Goal: Information Seeking & Learning: Understand process/instructions

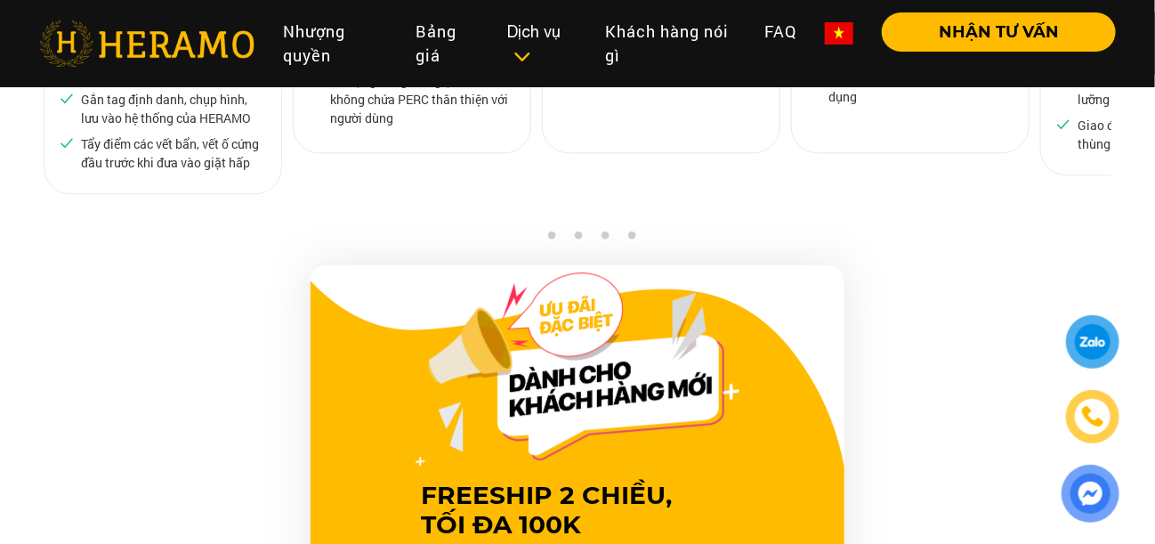
scroll to position [1602, 0]
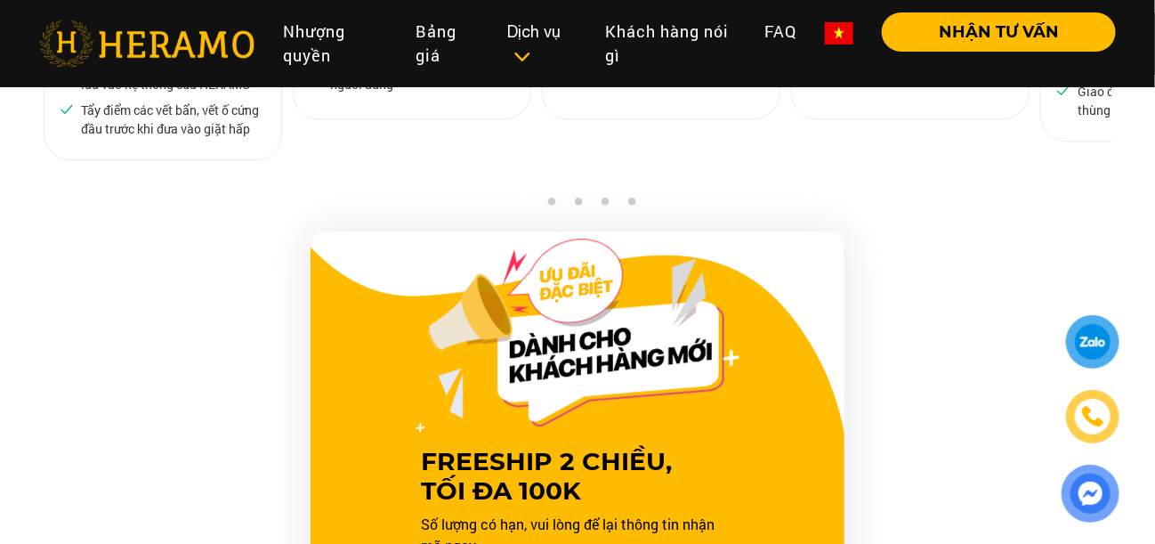
click at [852, 231] on div "FREESHIP 2 CHIỀU, TỐI ĐA 100K Số lượng có hạn, vui lòng để lại thông tin nhận m…" at bounding box center [578, 551] width 1068 height 641
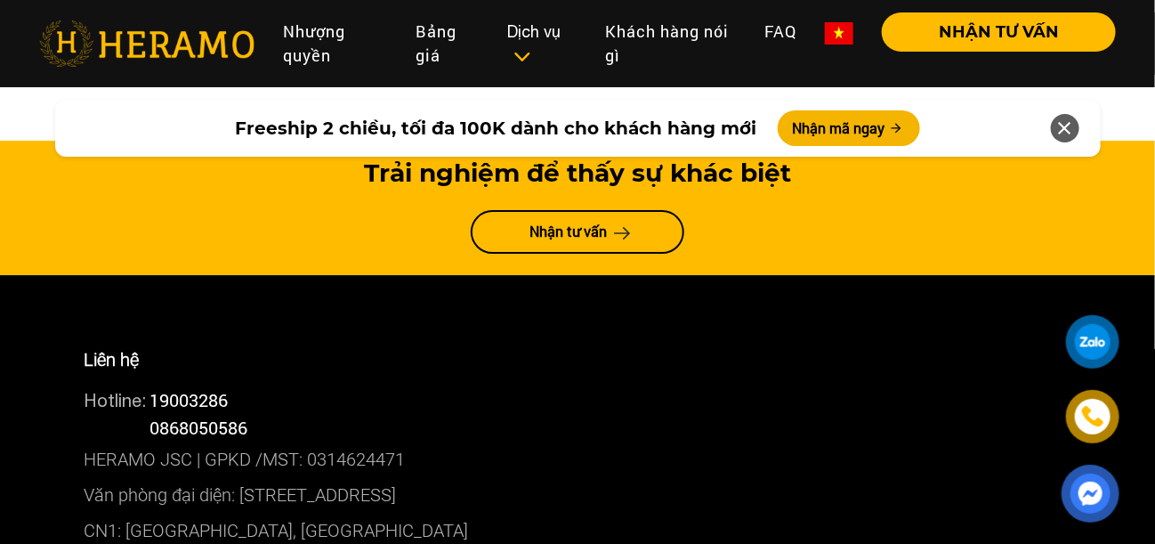
scroll to position [9609, 0]
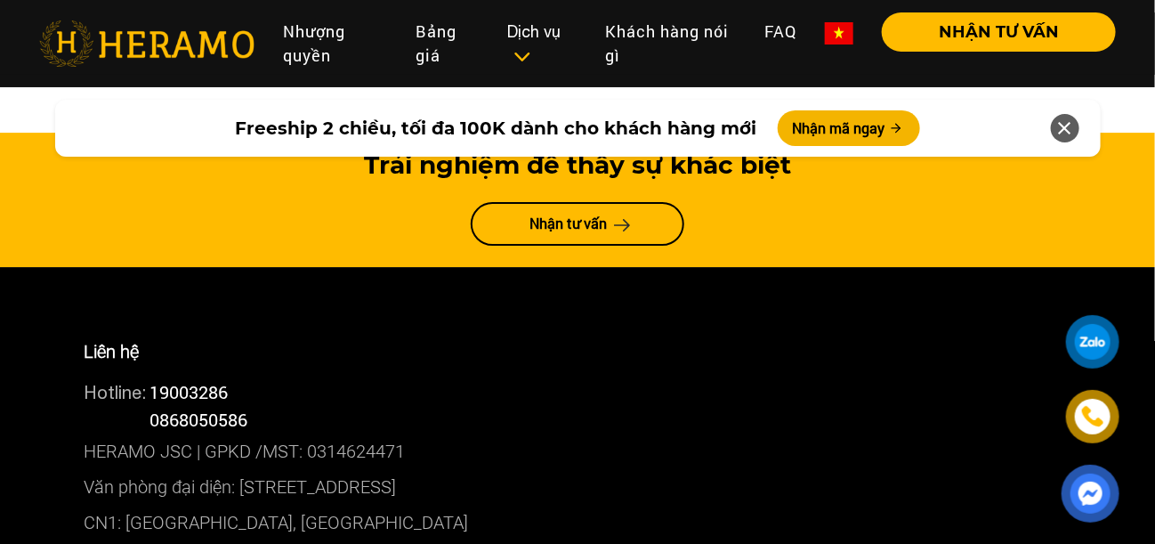
click at [1103, 337] on div at bounding box center [1093, 342] width 33 height 32
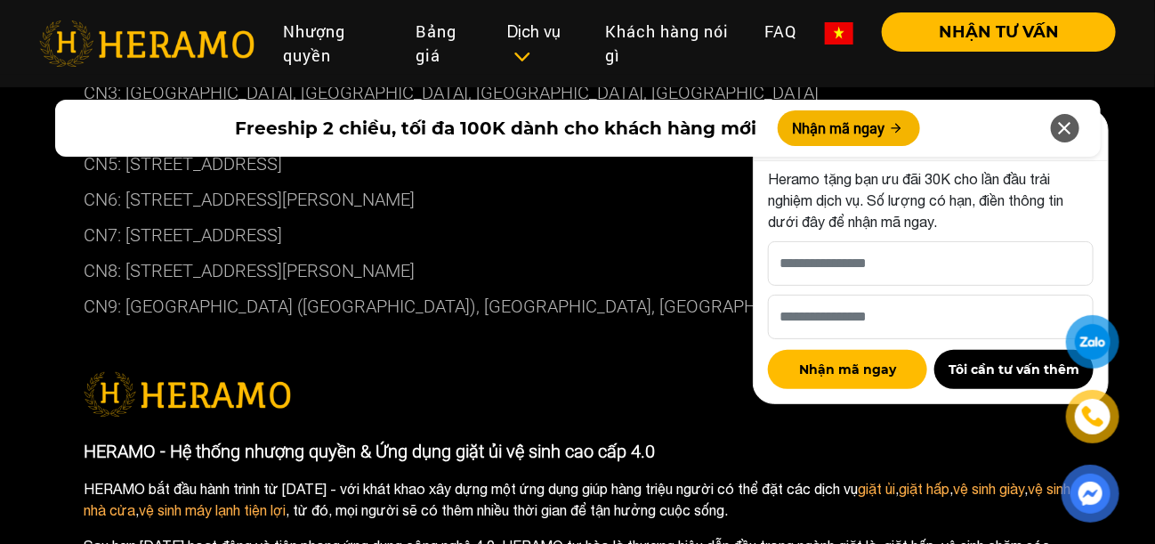
scroll to position [10128, 0]
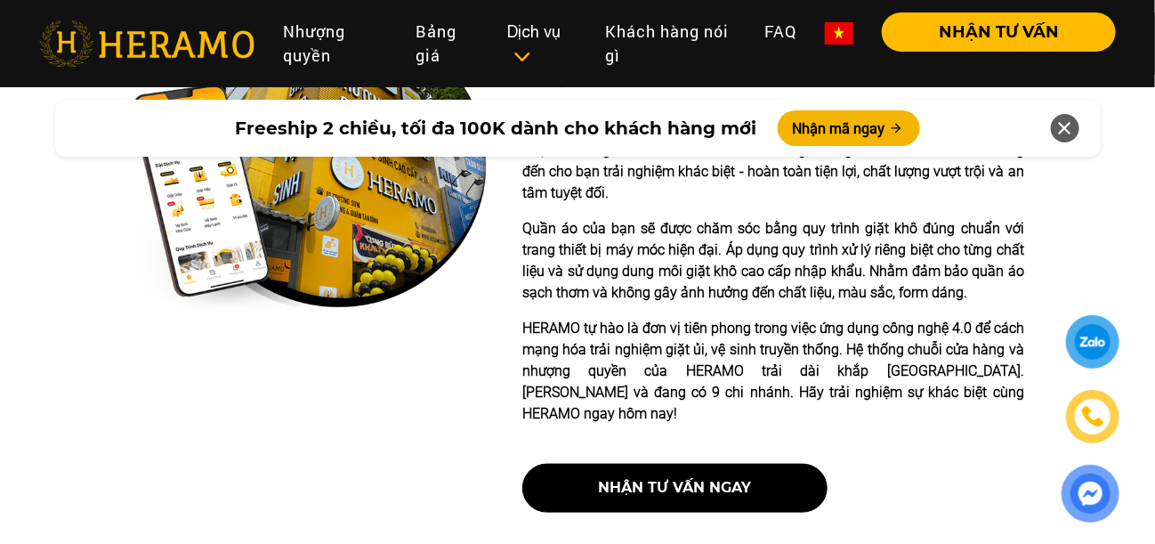
scroll to position [712, 0]
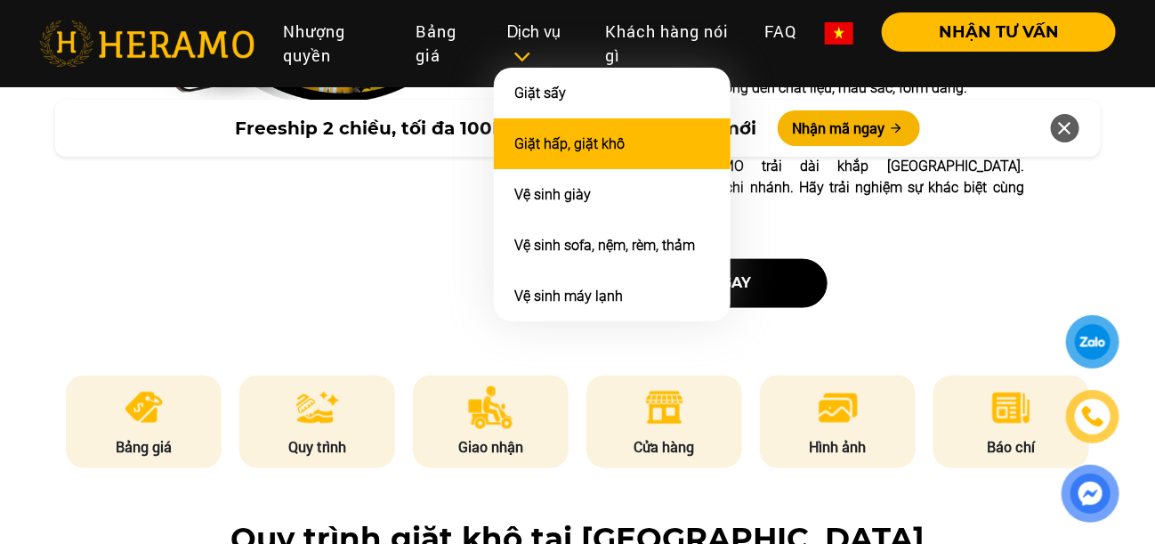
click at [574, 133] on li "Giặt hấp, giặt khô" at bounding box center [612, 143] width 237 height 51
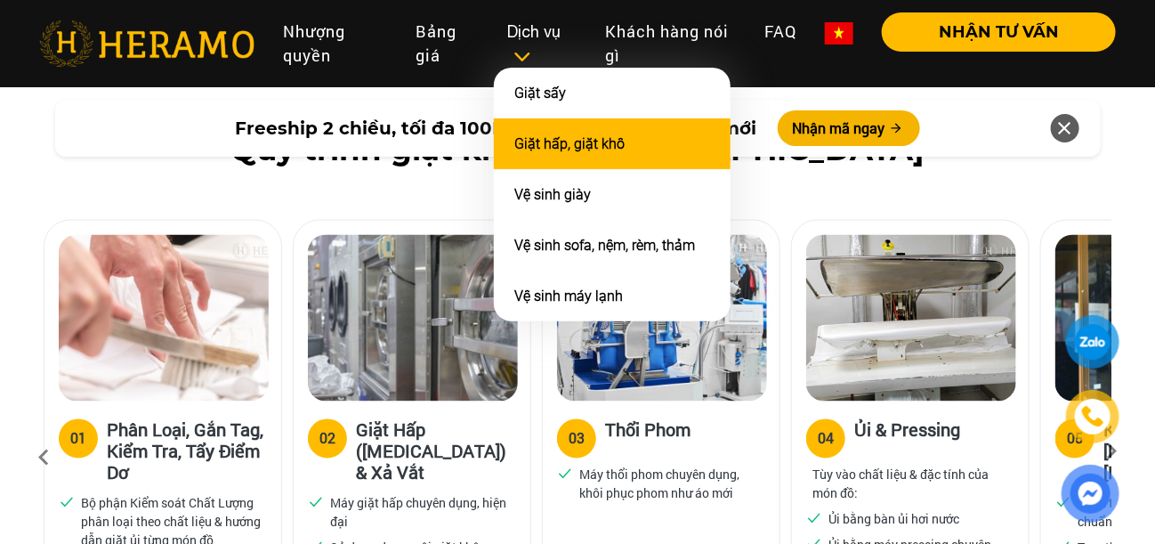
click at [617, 150] on link "Giặt hấp, giặt khô" at bounding box center [570, 143] width 110 height 17
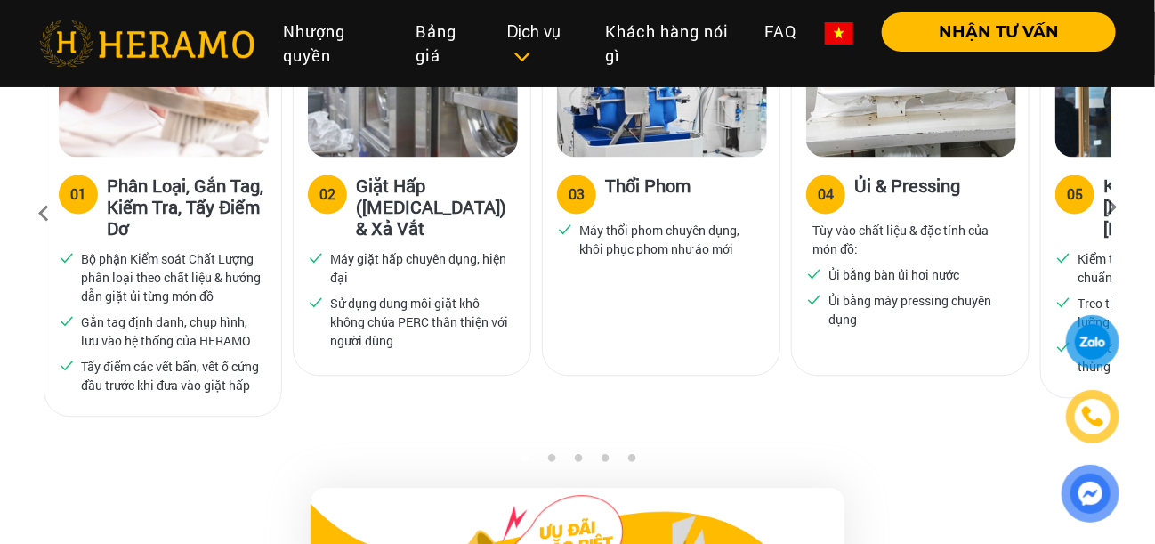
scroll to position [1279, 0]
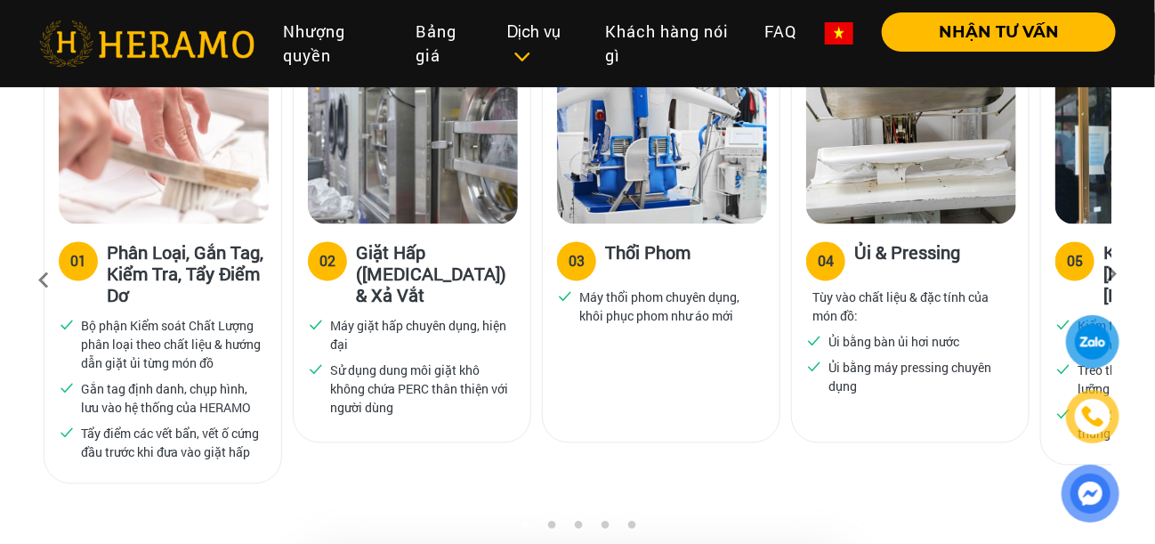
drag, startPoint x: 843, startPoint y: 279, endPoint x: 906, endPoint y: 240, distance: 74.3
click at [844, 287] on p "Tùy vào chất liệu & đặc tính của món đồ:" at bounding box center [910, 305] width 196 height 37
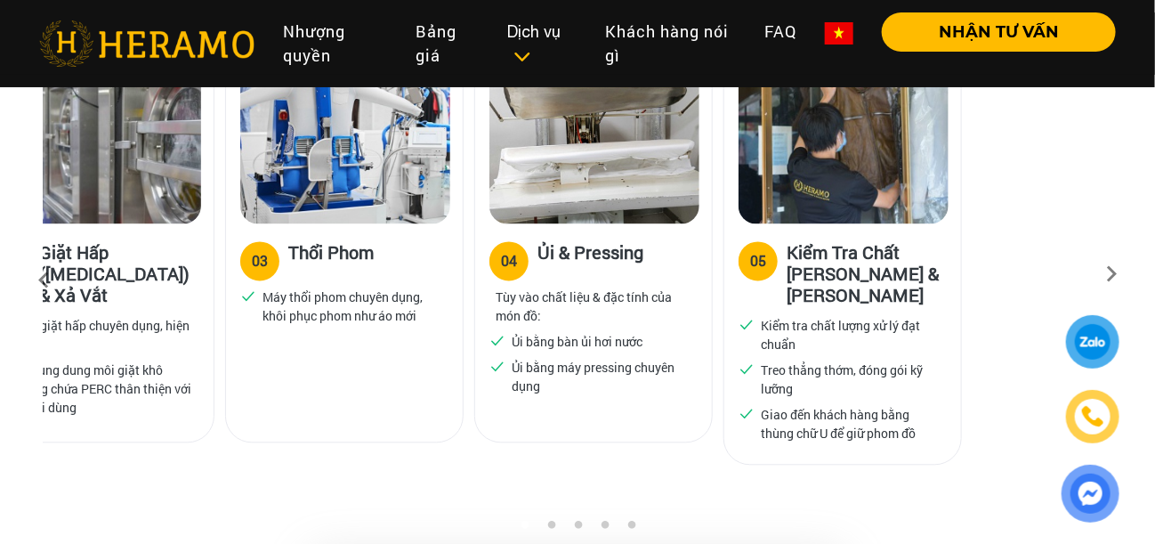
drag, startPoint x: 1055, startPoint y: 211, endPoint x: 670, endPoint y: 260, distance: 388.4
click at [724, 260] on div "05 Kiểm Tra Chất Lượng & Đóng Gói Kiểm tra chất lượng xử lý đạt chuẩn Treo thẳn…" at bounding box center [842, 343] width 237 height 240
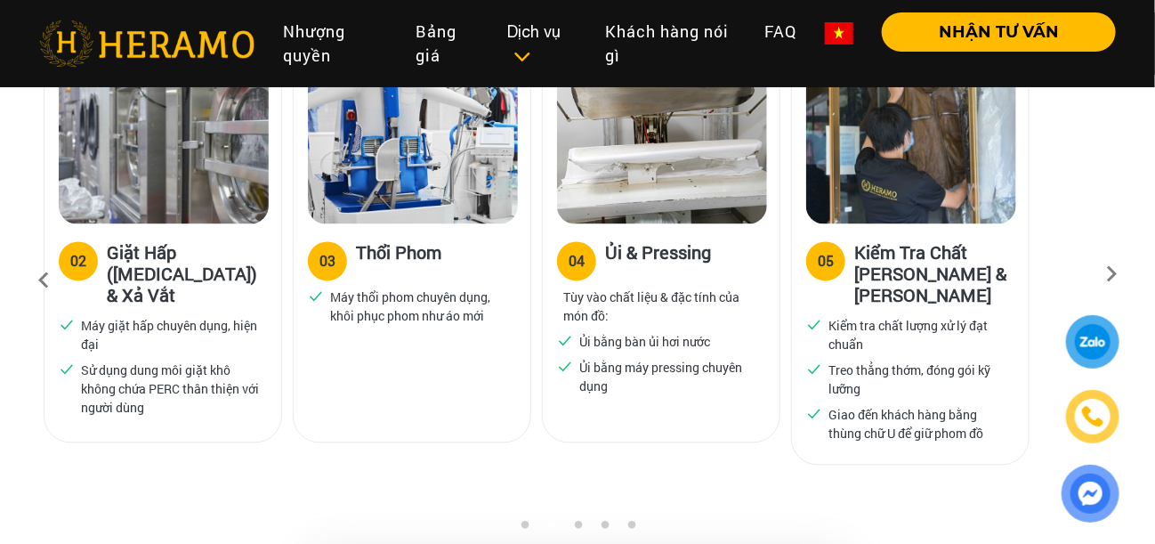
click at [1119, 274] on icon at bounding box center [1111, 280] width 32 height 12
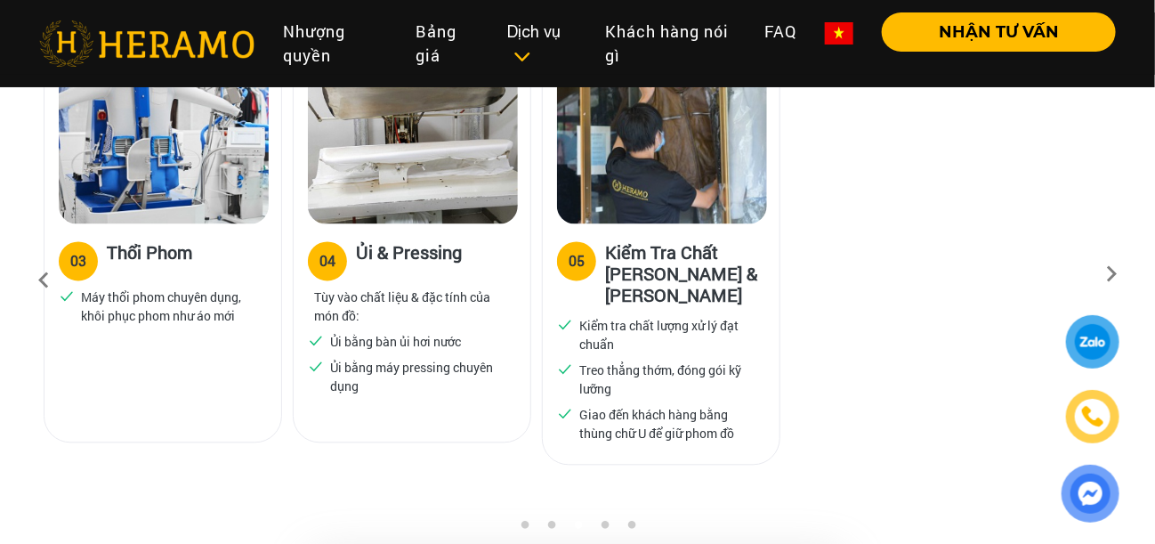
click at [1119, 274] on icon at bounding box center [1111, 280] width 32 height 12
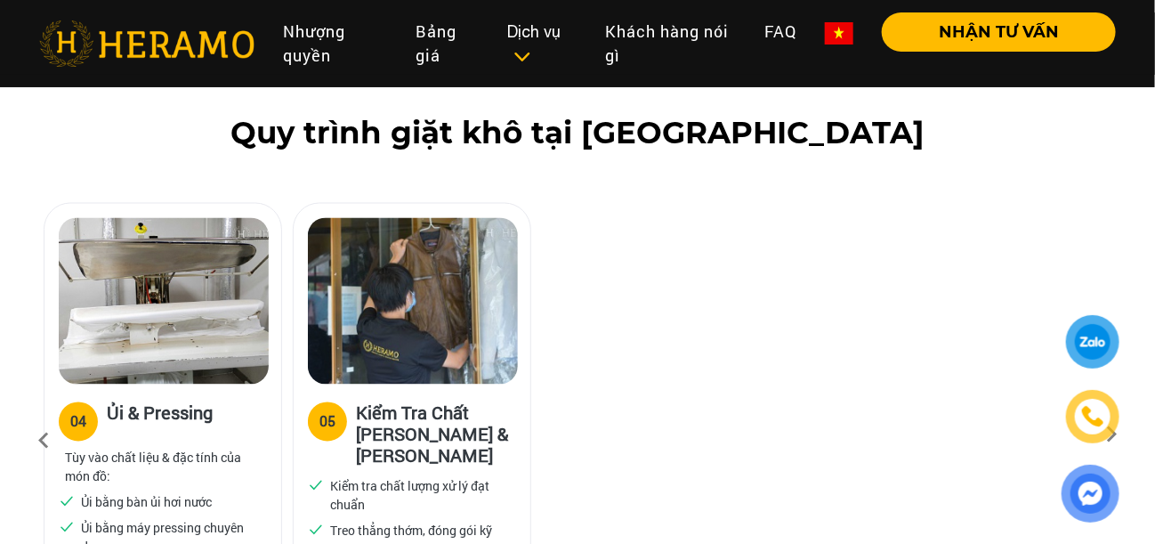
scroll to position [923, 0]
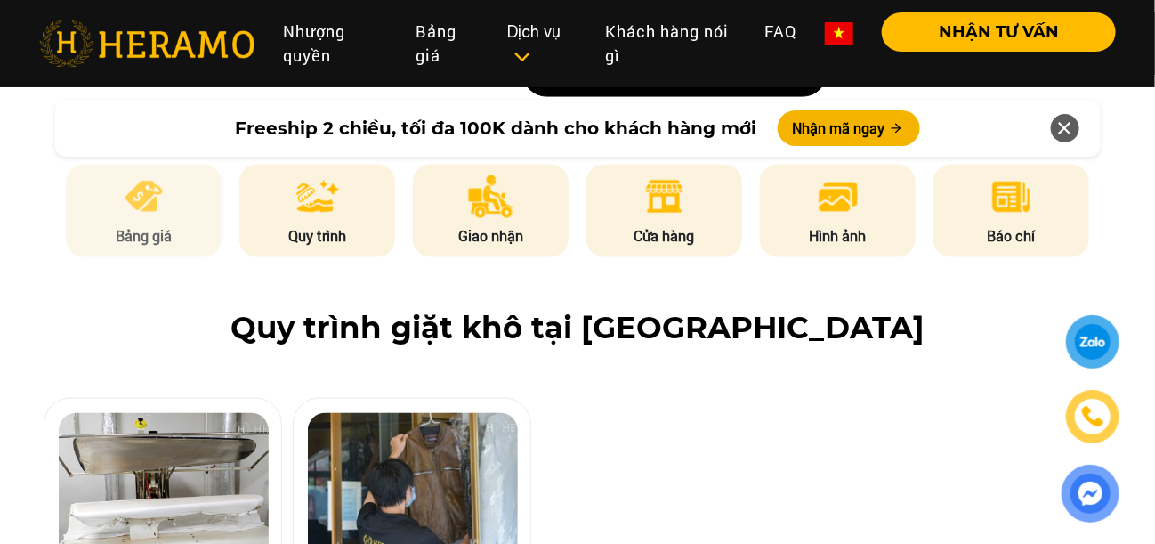
click at [176, 225] on p "Bảng giá" at bounding box center [144, 235] width 157 height 21
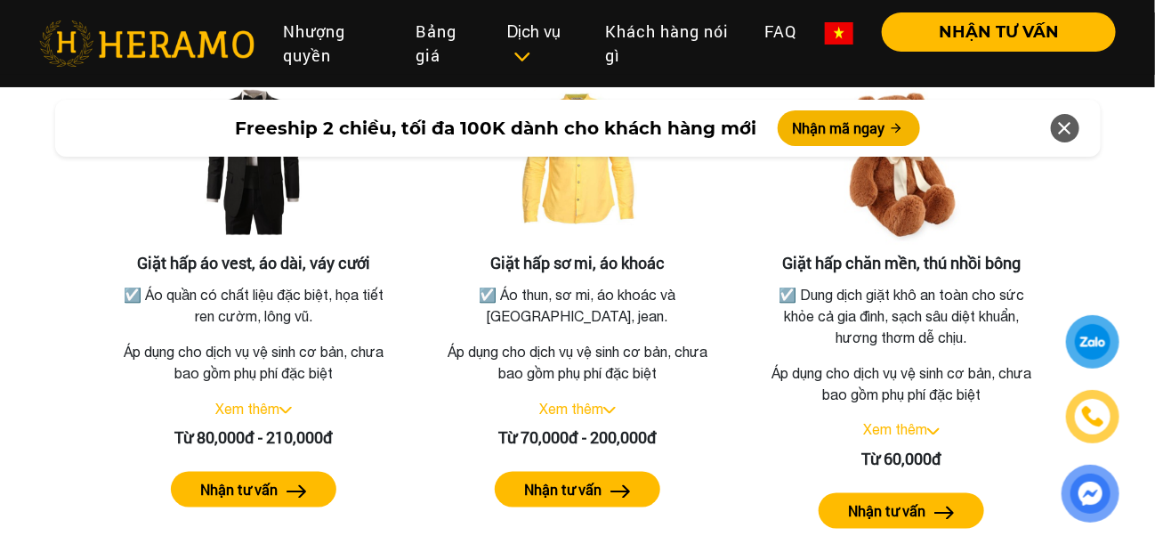
scroll to position [3369, 0]
